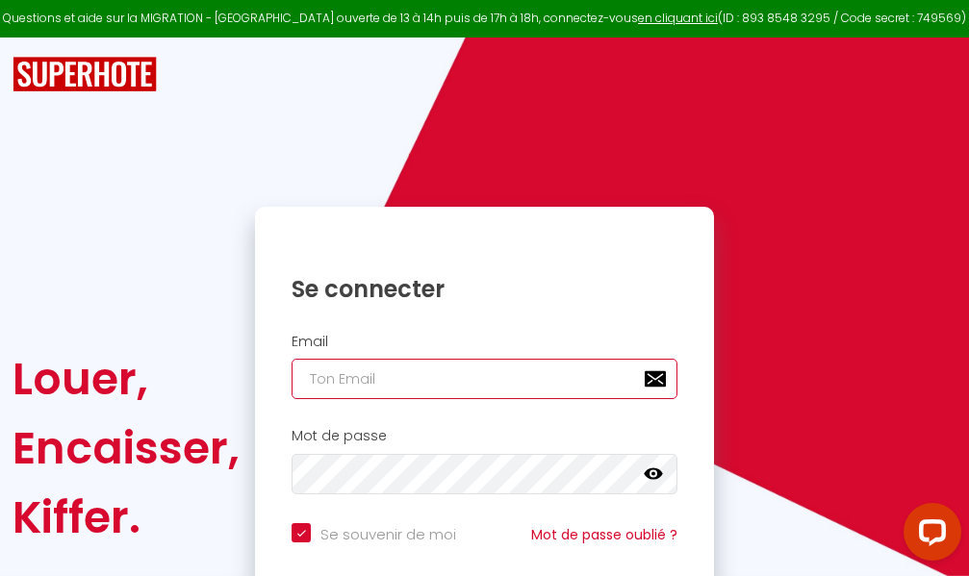
click at [547, 381] on input "email" at bounding box center [485, 379] width 386 height 40
type input "m"
checkbox input "true"
type input "ma"
checkbox input "true"
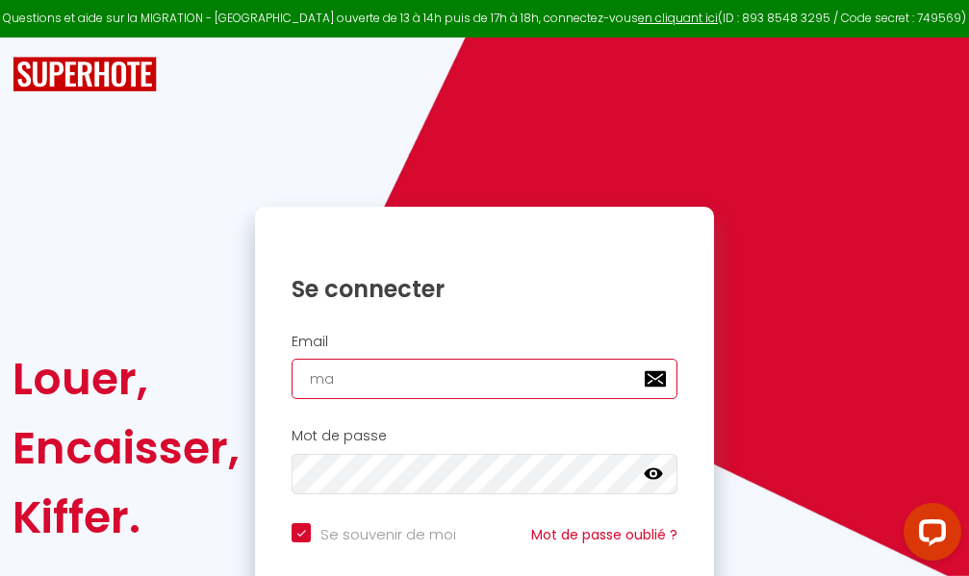
type input "mar"
checkbox input "true"
type input "marc"
checkbox input "true"
type input "marcd"
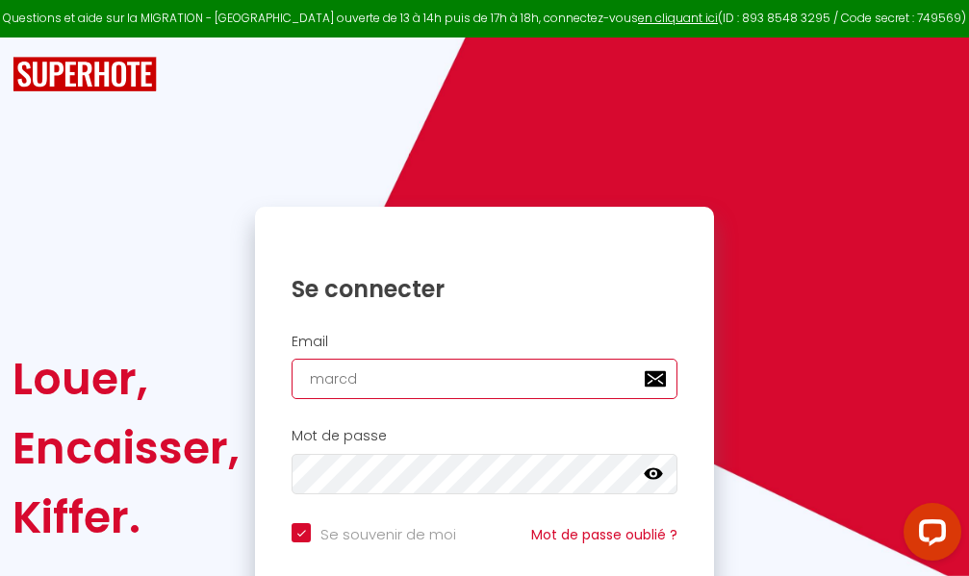
checkbox input "true"
type input "marcdp"
checkbox input "true"
type input "marcdpo"
checkbox input "true"
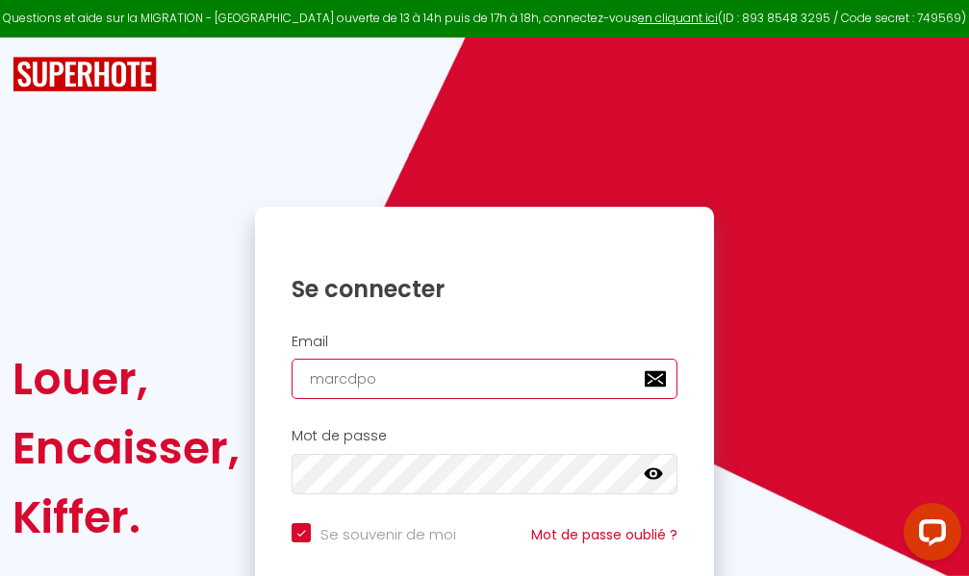
type input "marcdpoz"
checkbox input "true"
type input "marcdpoz."
checkbox input "true"
type input "marcdpoz.l"
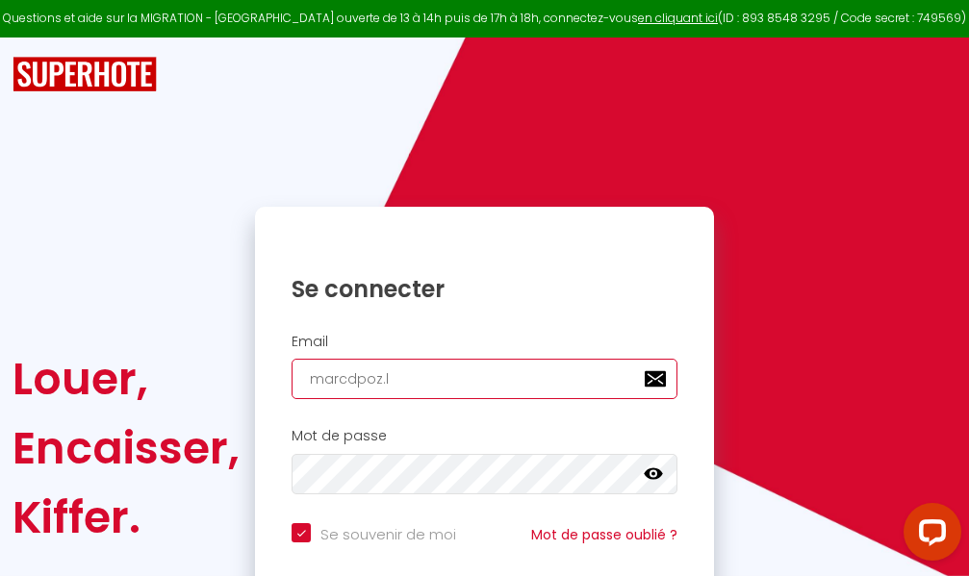
checkbox input "true"
type input "marcdpoz.lo"
checkbox input "true"
type input "marcdpoz.loc"
checkbox input "true"
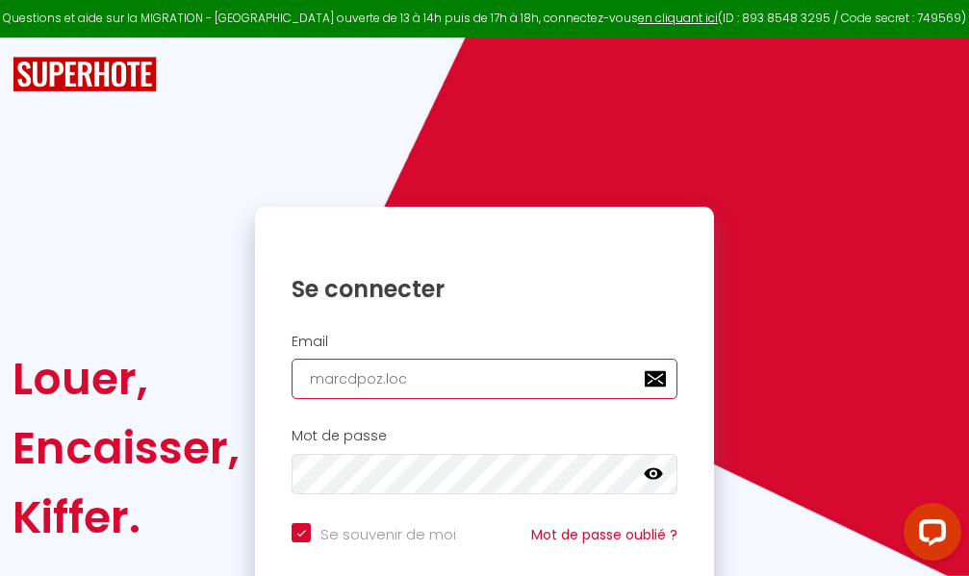
type input "marcdpoz.loca"
checkbox input "true"
type input "marcdpoz.locat"
checkbox input "true"
type input "marcdpoz.locati"
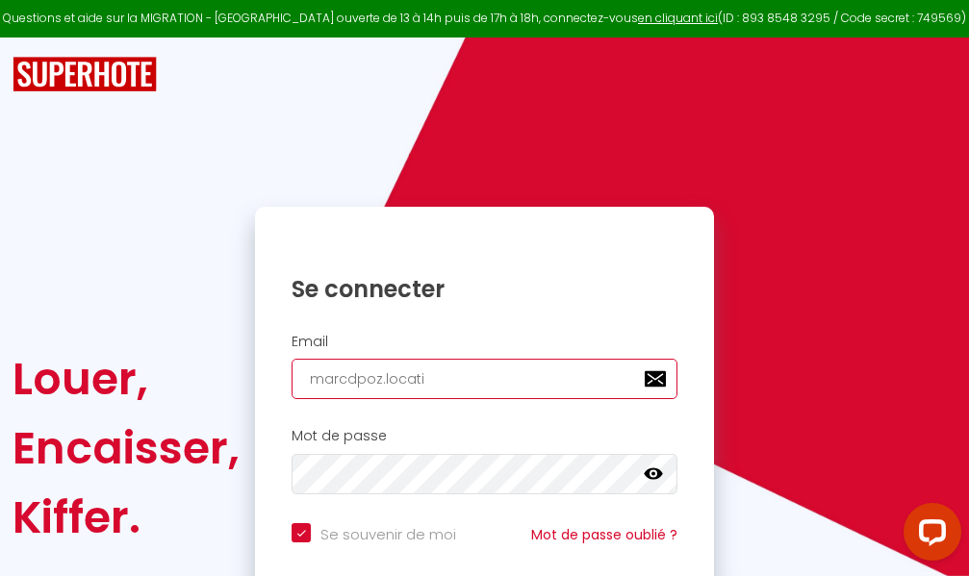
checkbox input "true"
type input "marcdpoz.locatio"
checkbox input "true"
type input "marcdpoz.location"
checkbox input "true"
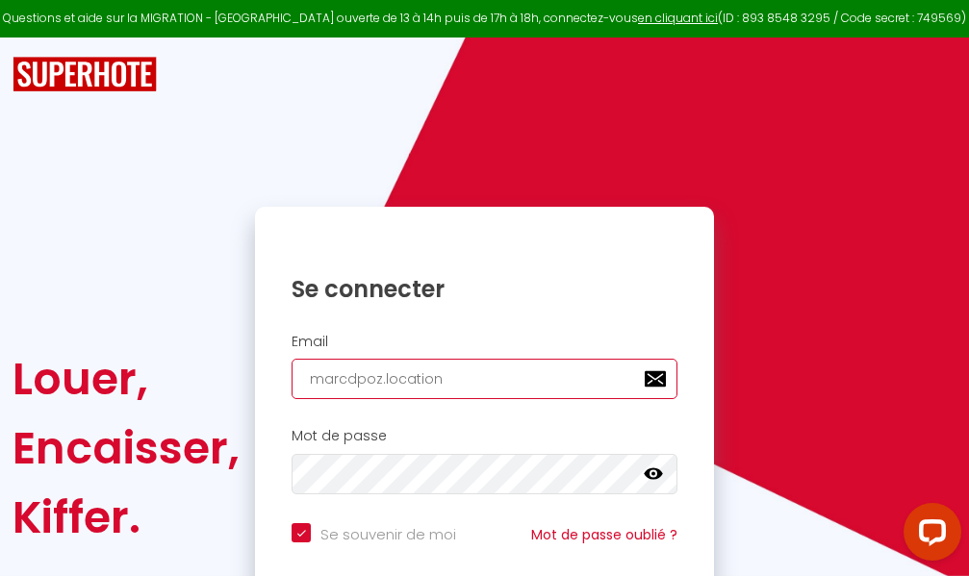
type input "marcdpoz.location@"
checkbox input "true"
type input "marcdpoz.location@g"
checkbox input "true"
type input "marcdpoz.location@gm"
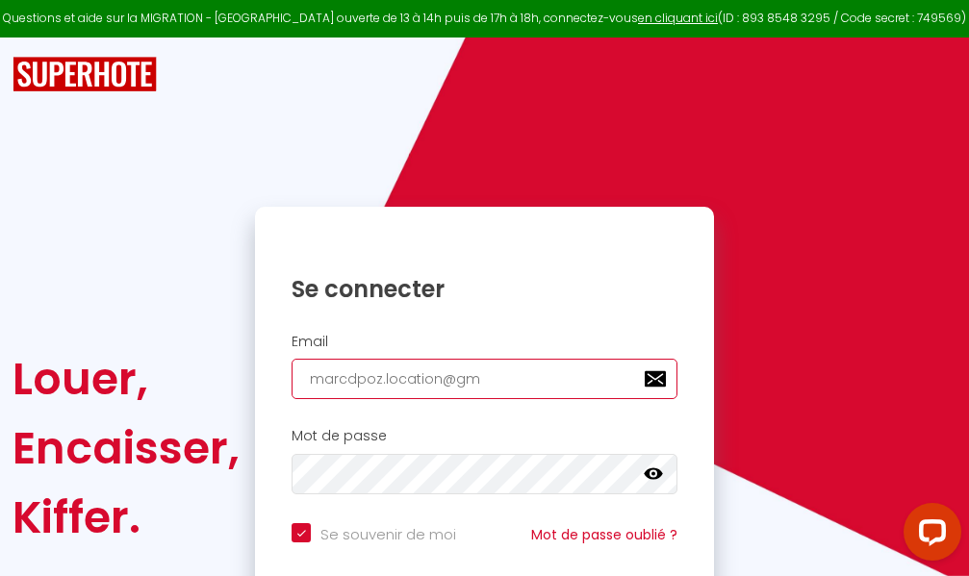
checkbox input "true"
type input "marcdpoz.location@gma"
checkbox input "true"
type input "marcdpoz.location@gmai"
checkbox input "true"
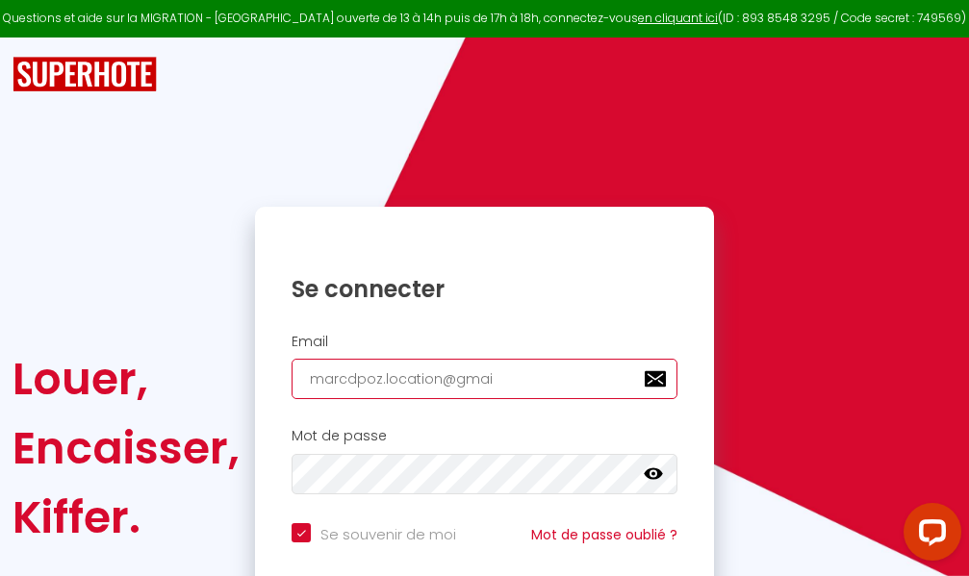
type input "[EMAIL_ADDRESS]"
checkbox input "true"
type input "[EMAIL_ADDRESS]."
checkbox input "true"
type input "marcdpoz.location@gmail.c"
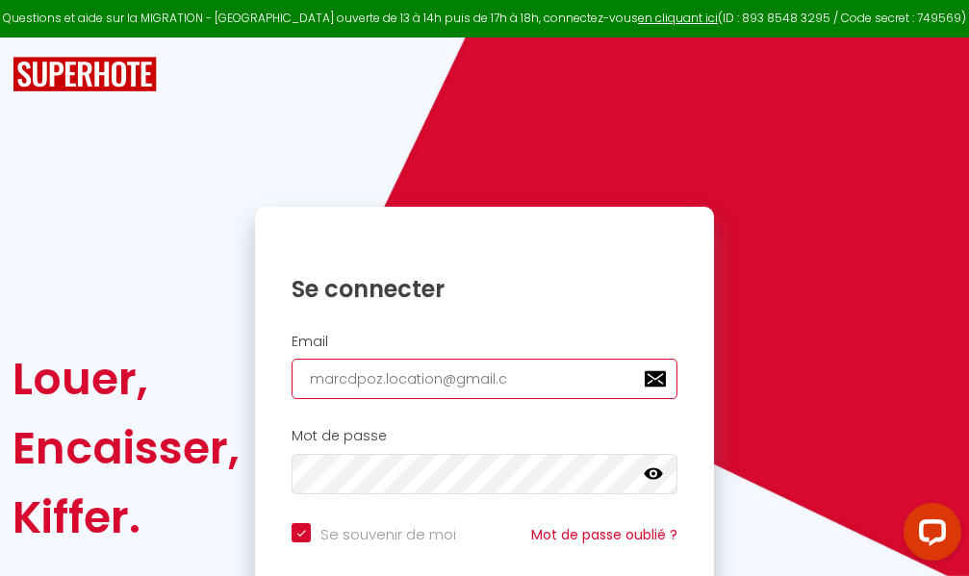
checkbox input "true"
type input "[EMAIL_ADDRESS][DOMAIN_NAME]"
checkbox input "true"
type input "[EMAIL_ADDRESS][DOMAIN_NAME]"
checkbox input "true"
